Goal: Register for event/course

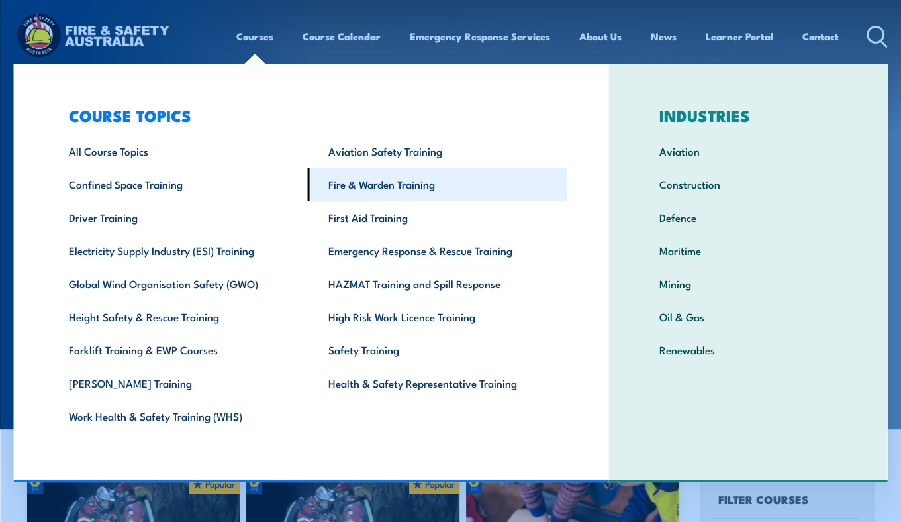
click at [354, 185] on link "Fire & Warden Training" at bounding box center [438, 184] width 260 height 33
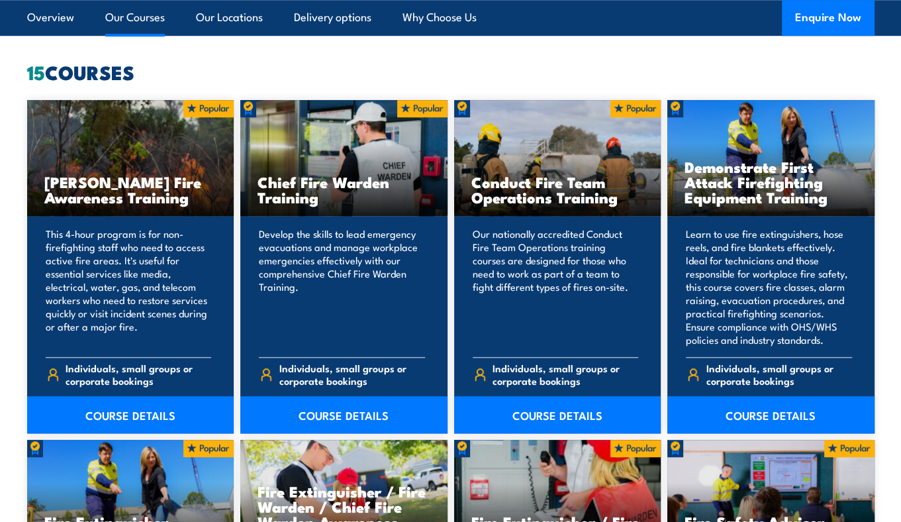
scroll to position [988, 0]
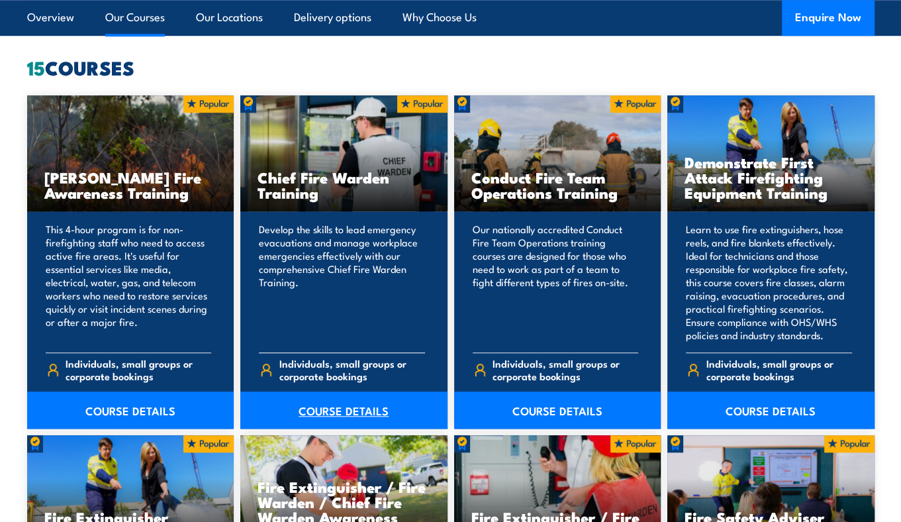
click at [313, 414] on link "COURSE DETAILS" at bounding box center [343, 409] width 207 height 37
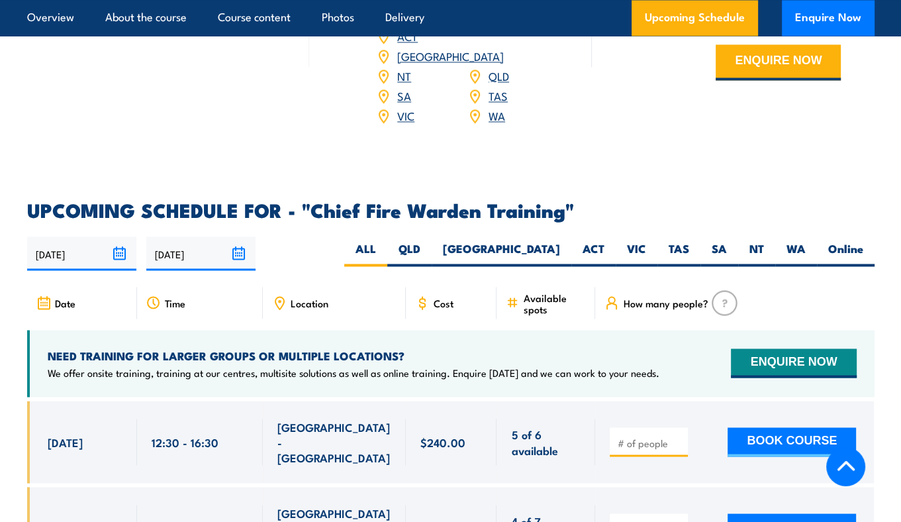
scroll to position [2131, 0]
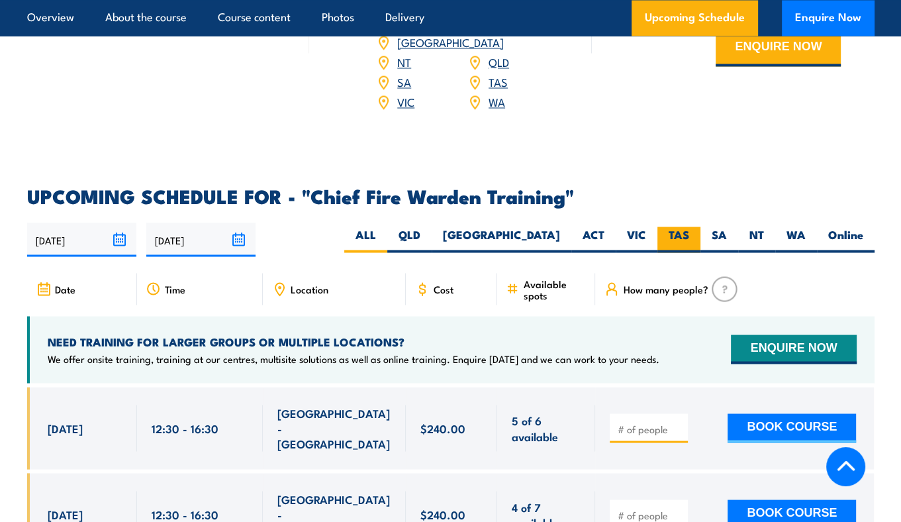
click at [678, 227] on label "TAS" at bounding box center [679, 240] width 43 height 26
click at [689, 227] on input "TAS" at bounding box center [693, 231] width 9 height 9
radio input "true"
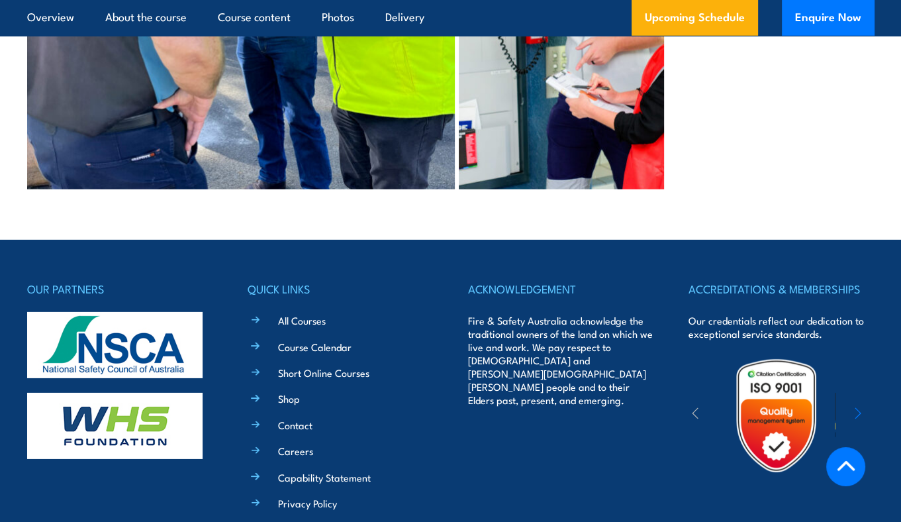
scroll to position [3690, 0]
